Goal: Task Accomplishment & Management: Use online tool/utility

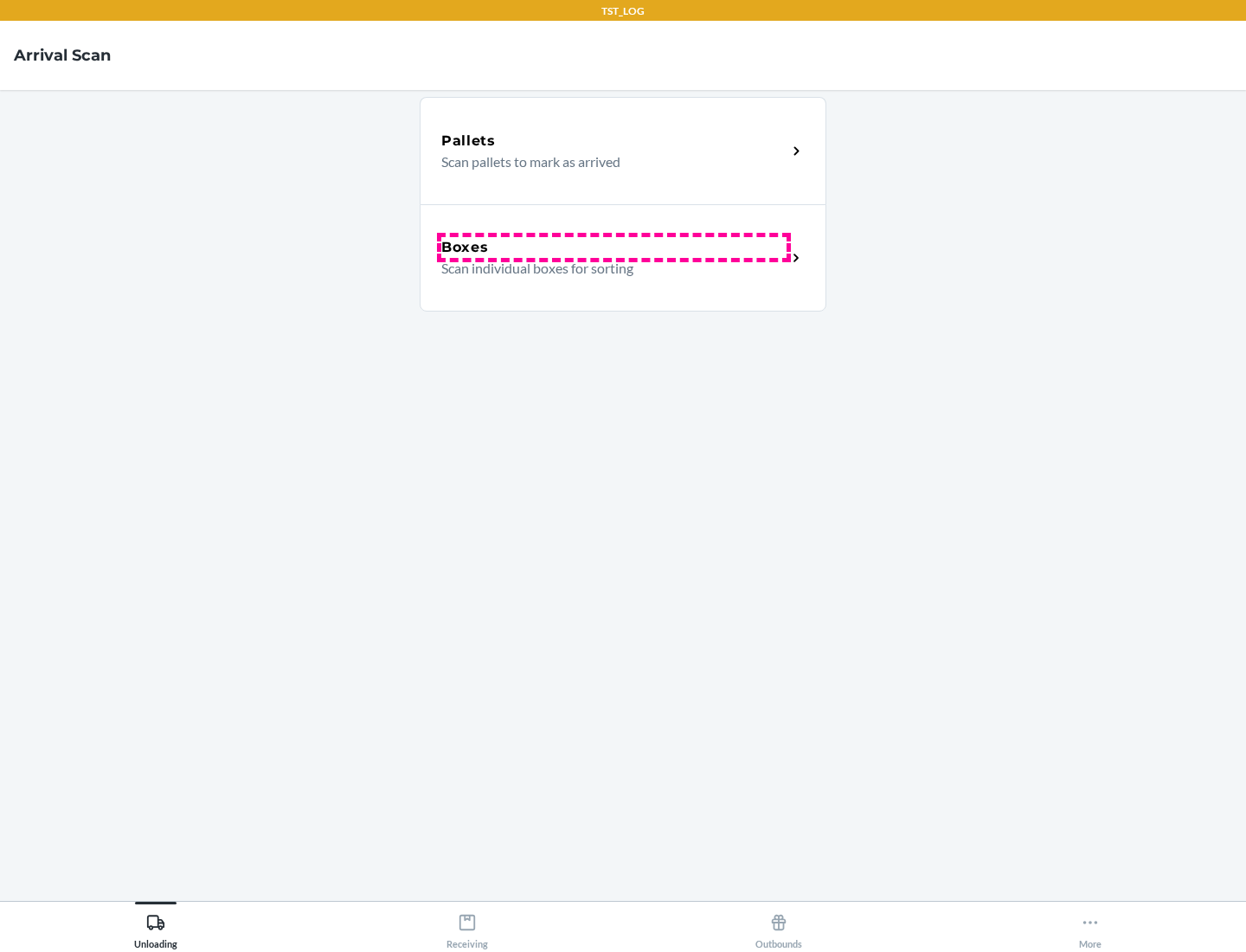
click at [614, 248] on div "Boxes" at bounding box center [614, 247] width 345 height 21
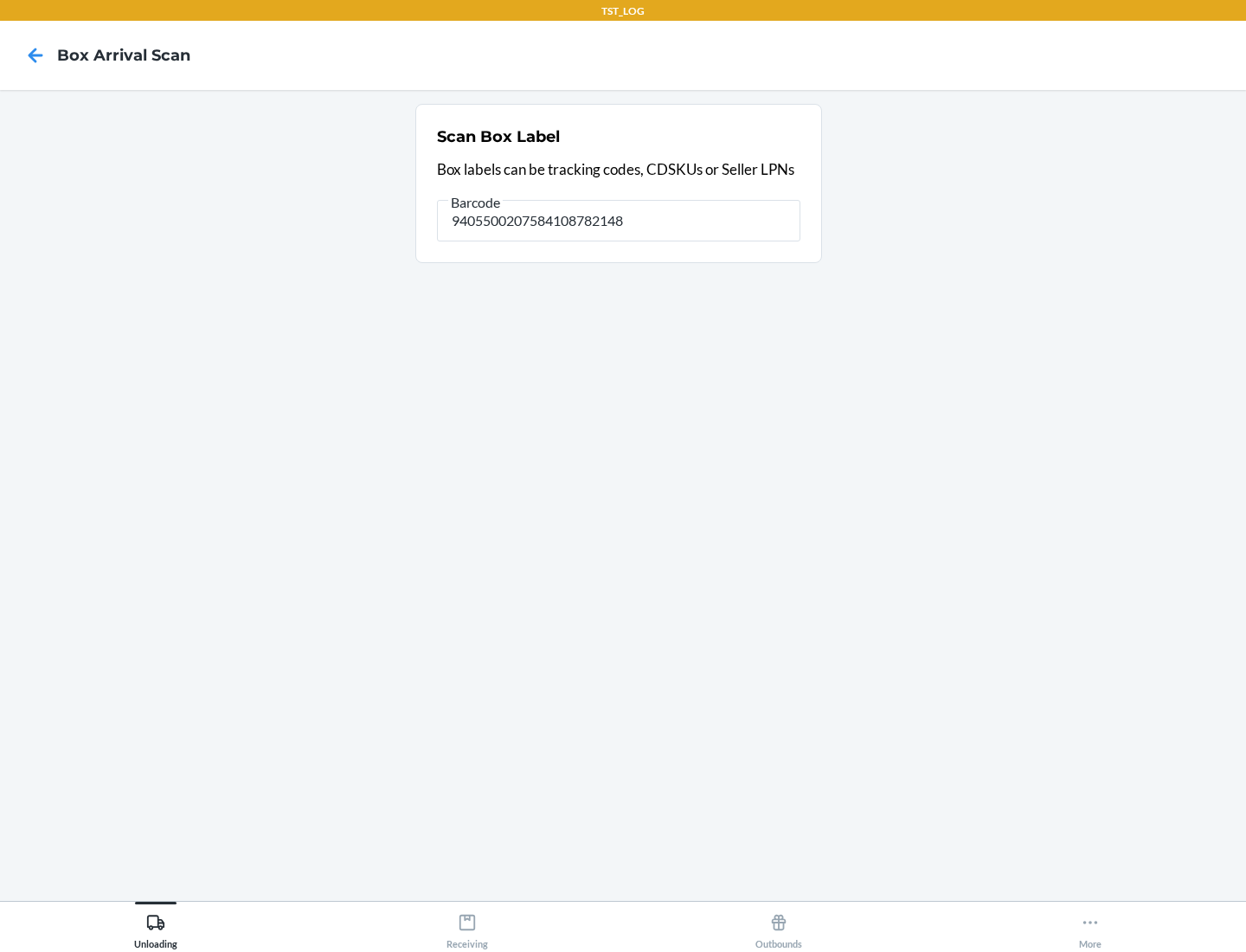
type input "9405500207584108782148"
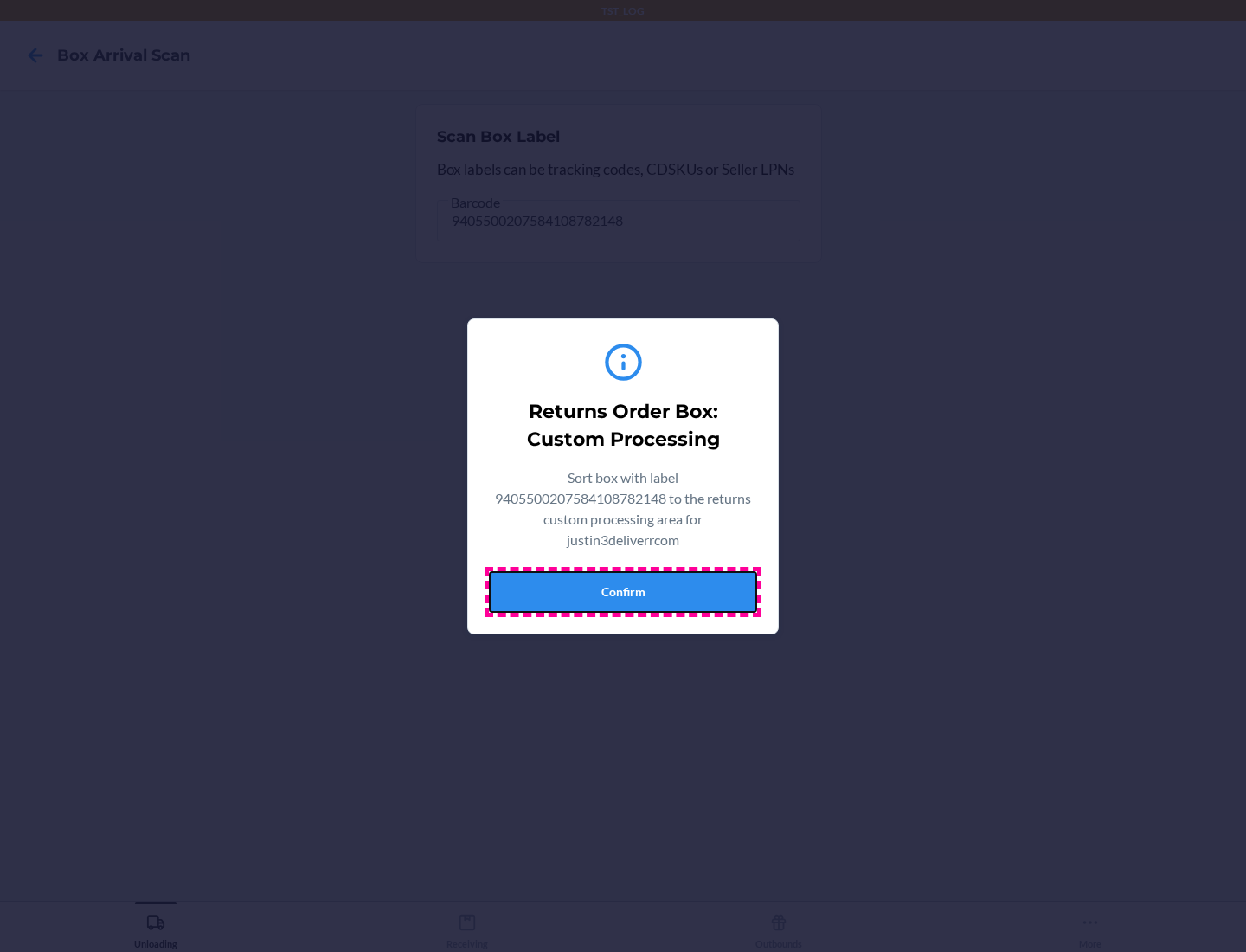
click at [623, 591] on button "Confirm" at bounding box center [623, 592] width 268 height 41
